Goal: Navigation & Orientation: Find specific page/section

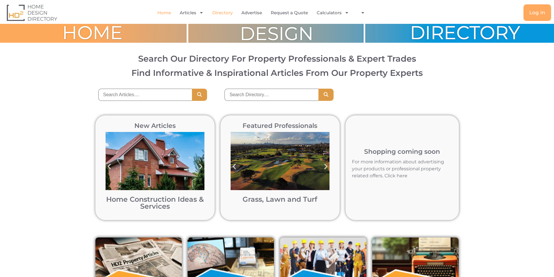
click at [221, 13] on link "Directory" at bounding box center [222, 12] width 20 height 13
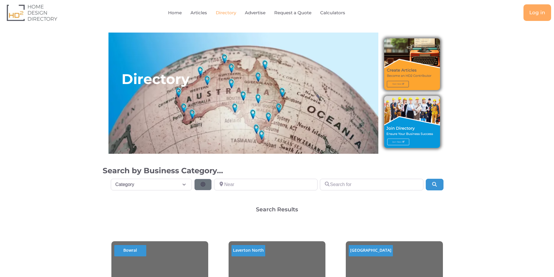
click at [402, 141] on img at bounding box center [412, 122] width 56 height 52
